Goal: Information Seeking & Learning: Check status

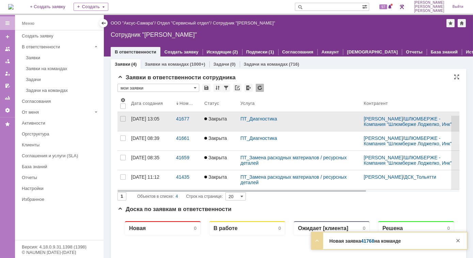
click at [223, 122] on span "Закрыта" at bounding box center [215, 118] width 22 height 5
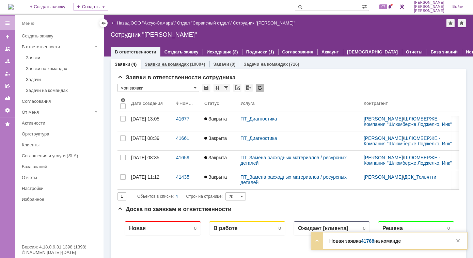
click at [182, 66] on link "Заявки на командах" at bounding box center [167, 64] width 44 height 5
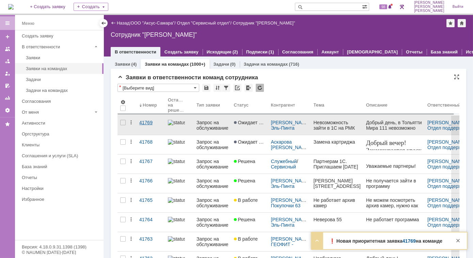
click at [146, 123] on div "41769" at bounding box center [150, 122] width 23 height 5
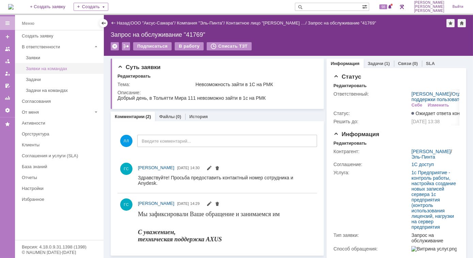
click at [58, 69] on div "Заявки на командах" at bounding box center [63, 68] width 74 height 5
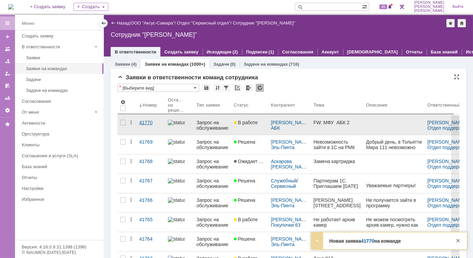
click at [143, 123] on div "41770" at bounding box center [150, 122] width 23 height 5
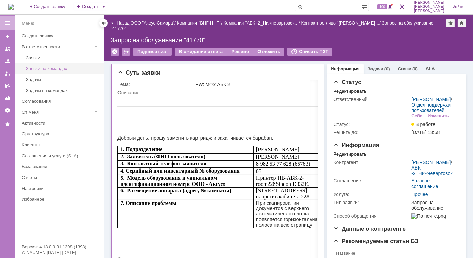
click at [44, 70] on div "Заявки на командах" at bounding box center [63, 68] width 74 height 5
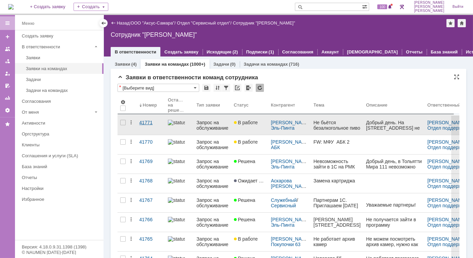
click at [150, 123] on div "41771" at bounding box center [150, 122] width 23 height 5
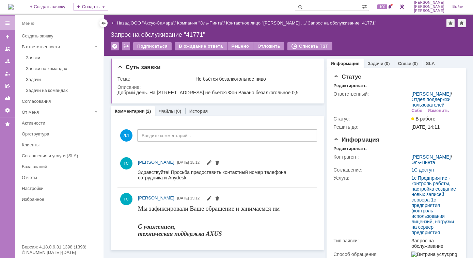
click at [168, 111] on link "Файлы" at bounding box center [167, 111] width 16 height 5
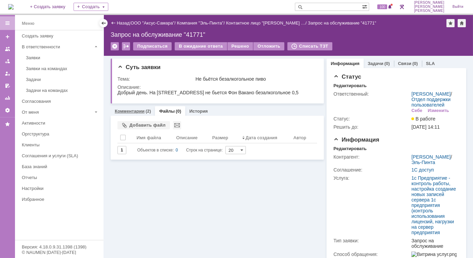
click at [138, 110] on link "Комментарии" at bounding box center [130, 111] width 30 height 5
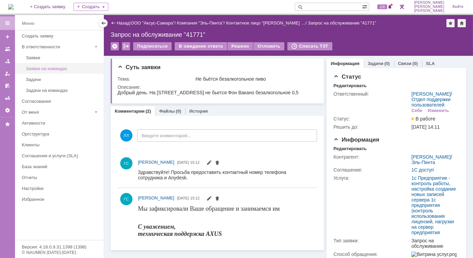
click at [57, 69] on div "Заявки на командах" at bounding box center [63, 68] width 74 height 5
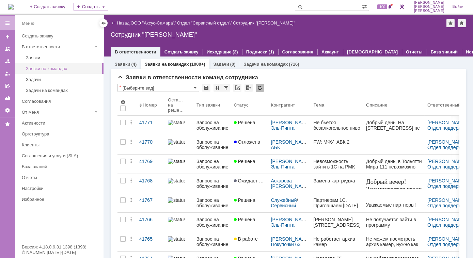
click at [45, 70] on div "Заявки на командах" at bounding box center [63, 68] width 74 height 5
click at [62, 70] on div "Заявки на командах" at bounding box center [63, 68] width 74 height 5
